Goal: Download file/media

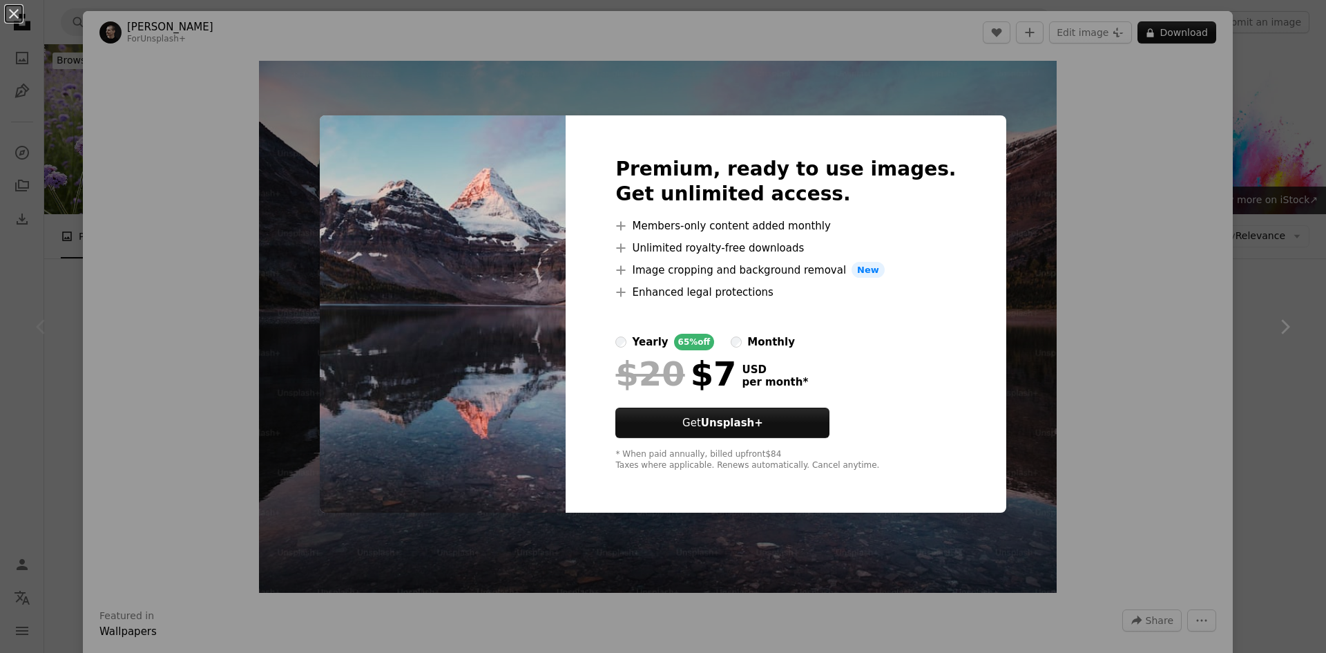
click at [1036, 117] on div "An X shape Premium, ready to use images. Get unlimited access. A plus sign Memb…" at bounding box center [663, 326] width 1326 height 653
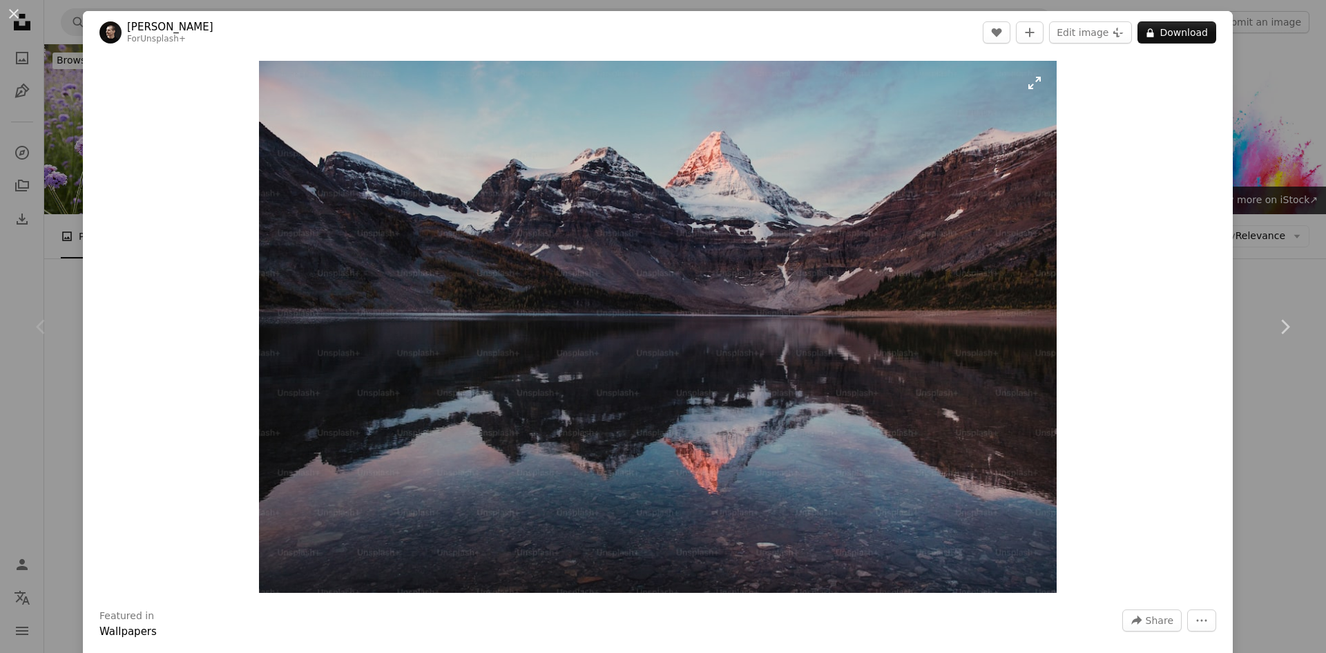
click at [618, 298] on img "Zoom in on this image" at bounding box center [658, 327] width 798 height 532
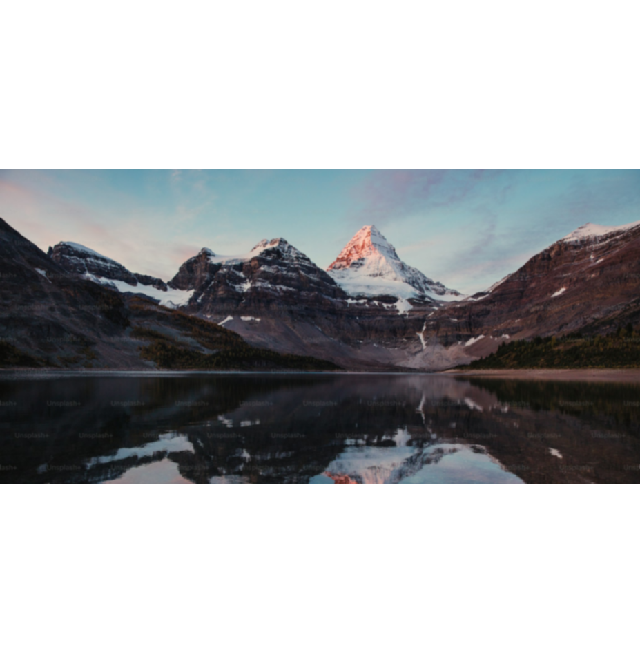
scroll to position [109, 0]
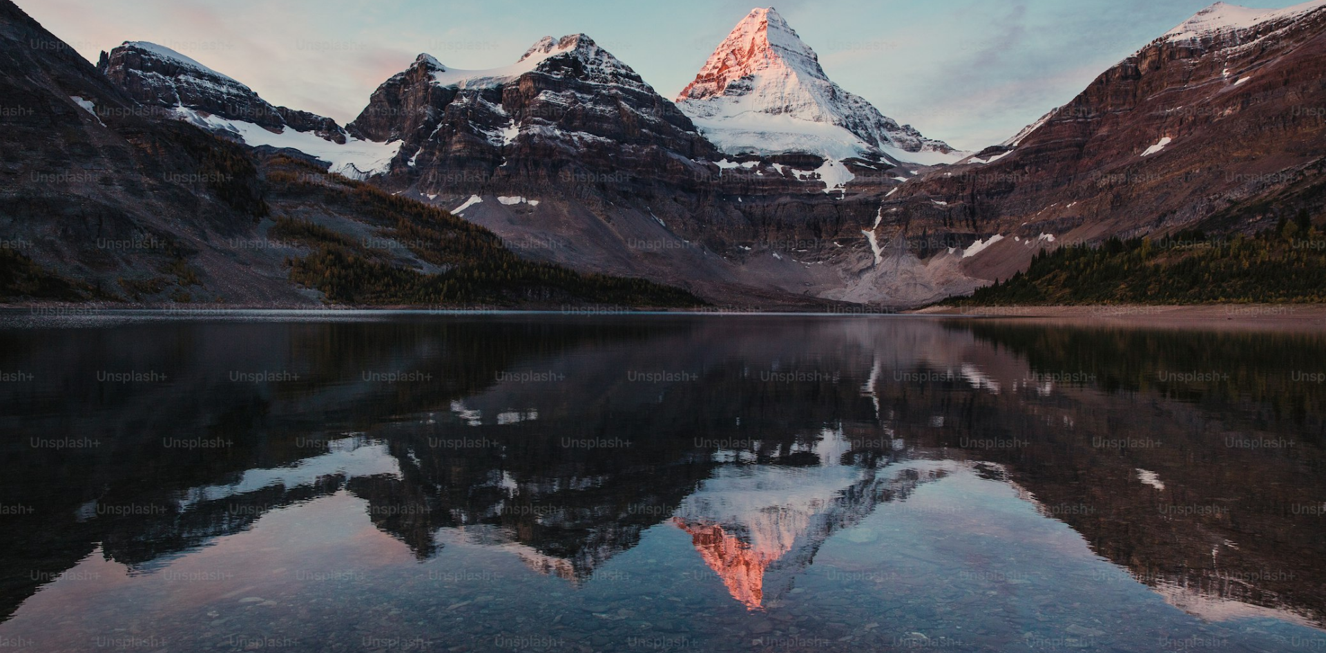
click at [619, 298] on img "Zoom out on this image" at bounding box center [663, 332] width 1328 height 885
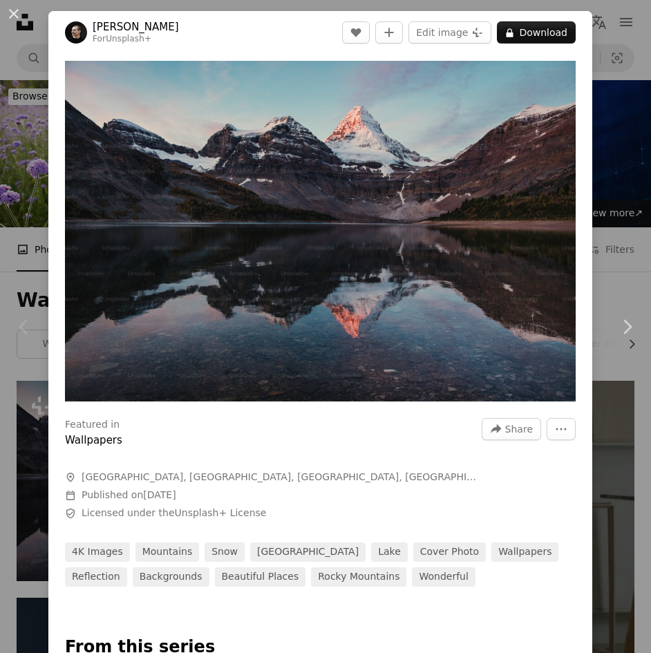
click at [606, 235] on div "An X shape Chevron left Chevron right [PERSON_NAME] For Unsplash+ A heart A plu…" at bounding box center [325, 326] width 651 height 653
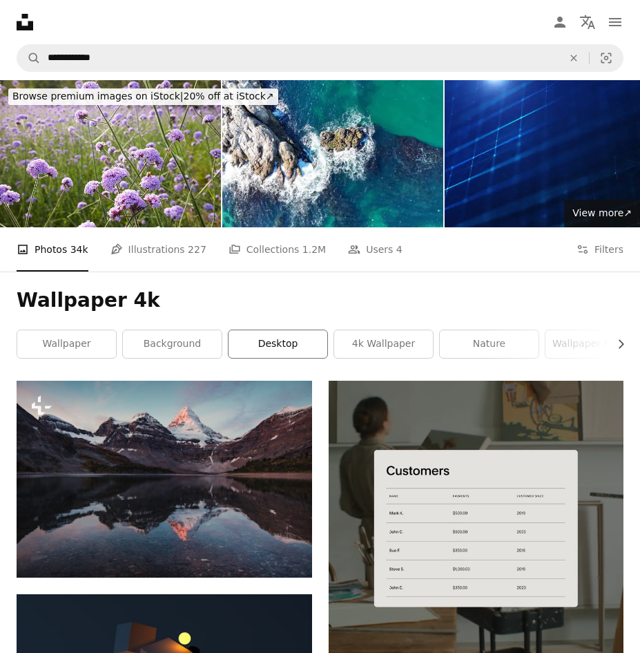
click at [300, 330] on link "desktop" at bounding box center [278, 344] width 99 height 28
